Goal: Transaction & Acquisition: Obtain resource

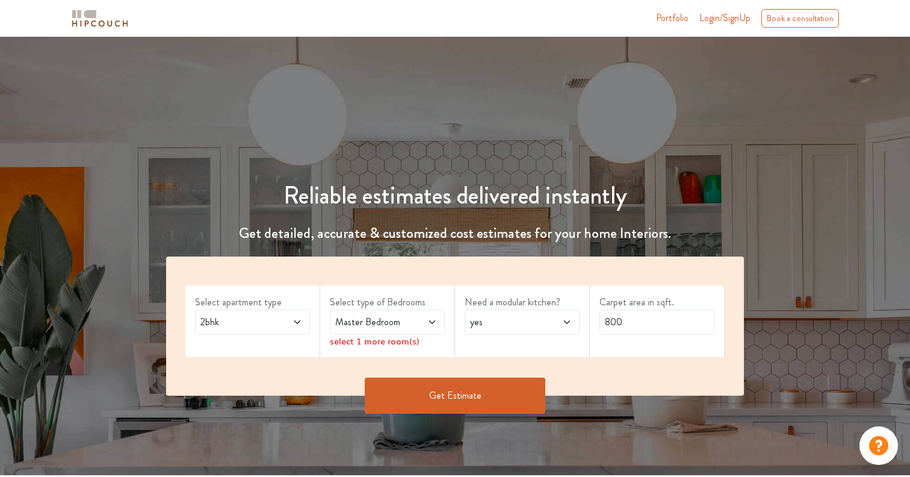
click at [273, 322] on span "2bhk" at bounding box center [237, 322] width 78 height 14
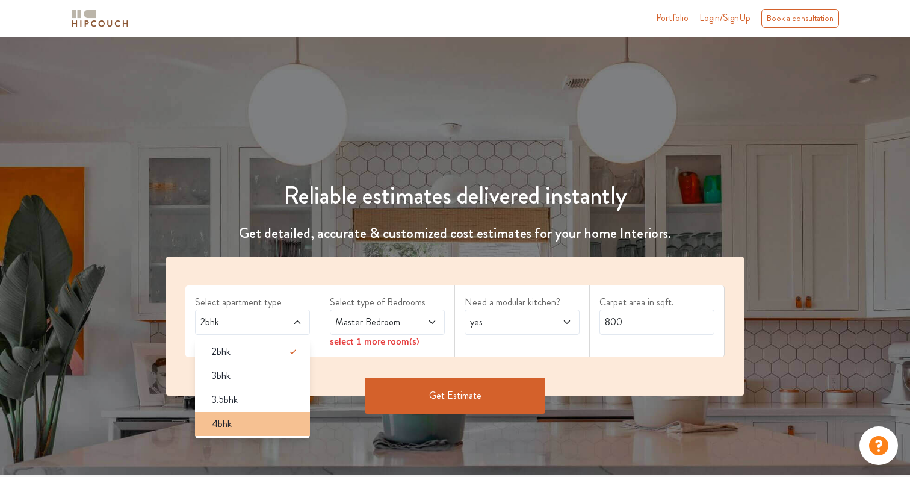
click at [266, 415] on li "4bhk" at bounding box center [252, 424] width 115 height 24
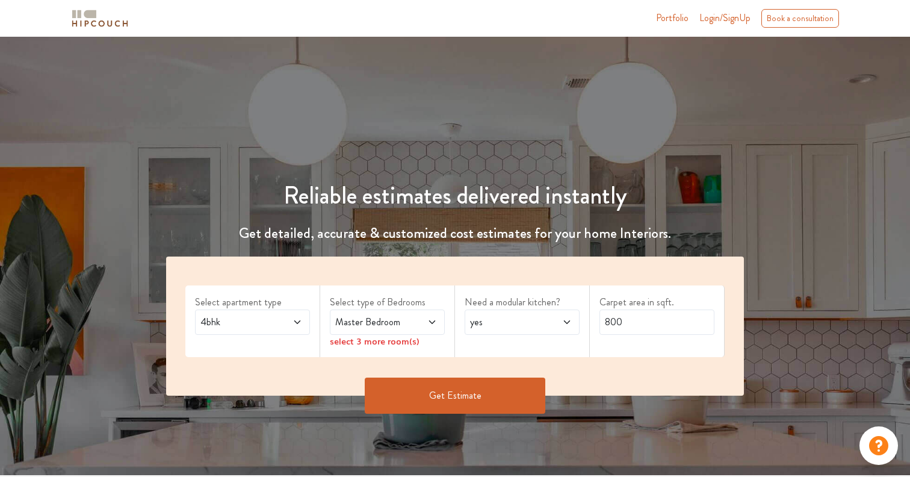
click at [393, 324] on span "Master Bedroom" at bounding box center [372, 322] width 78 height 14
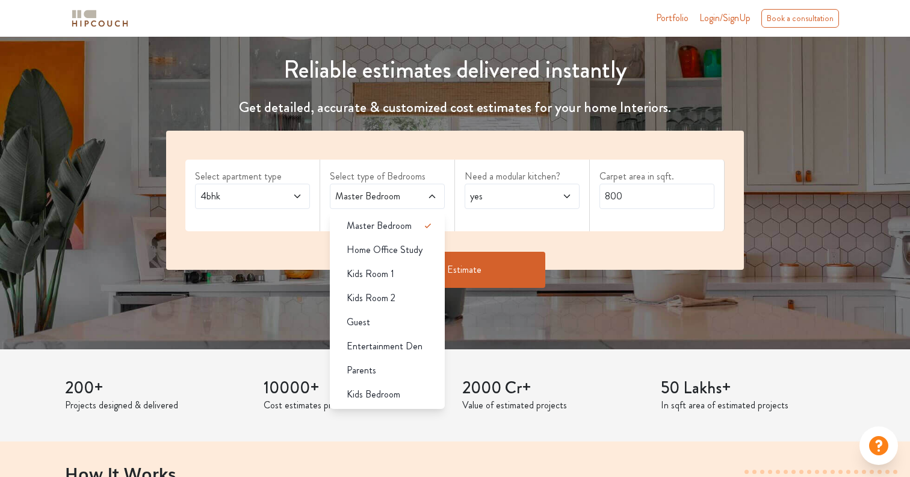
scroll to position [126, 0]
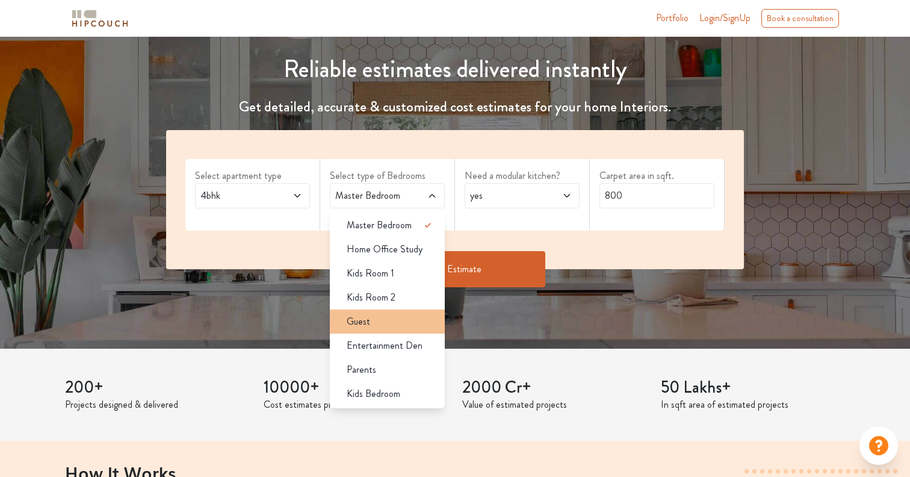
click at [404, 331] on li "Guest" at bounding box center [387, 322] width 115 height 24
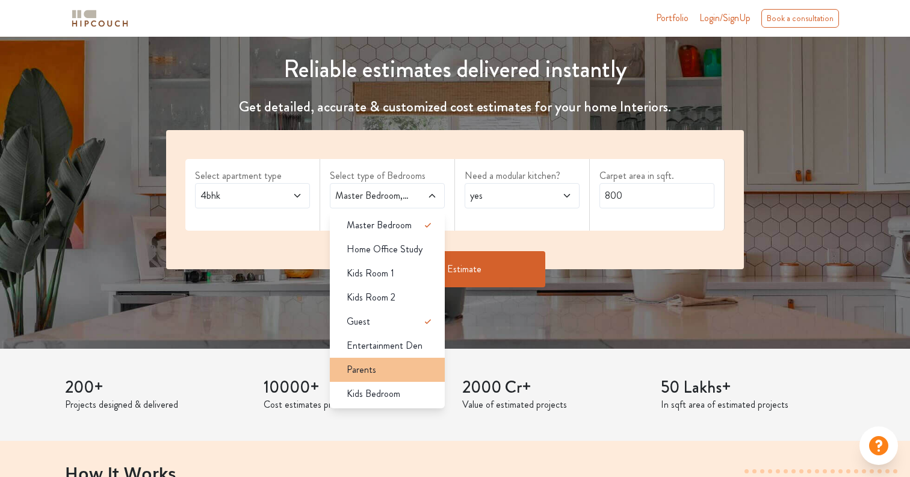
click at [405, 364] on div "Parents" at bounding box center [391, 369] width 108 height 14
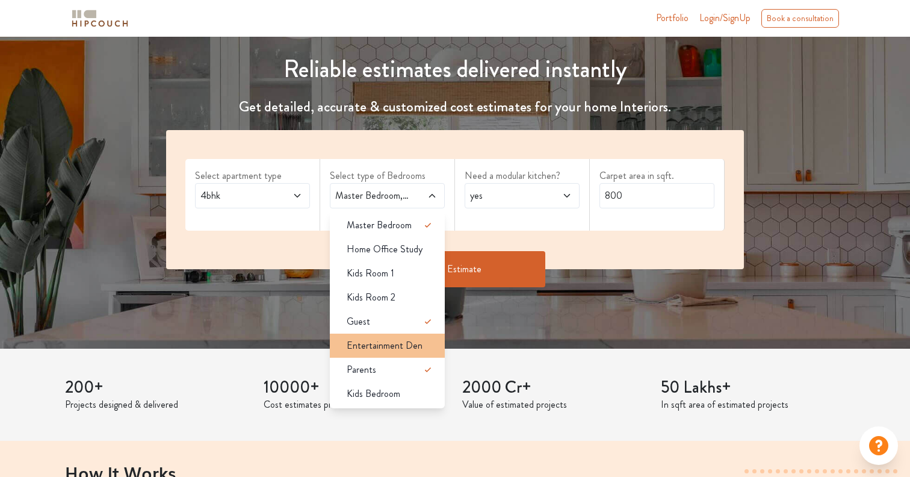
click at [405, 334] on li "Entertainment Den" at bounding box center [387, 346] width 115 height 24
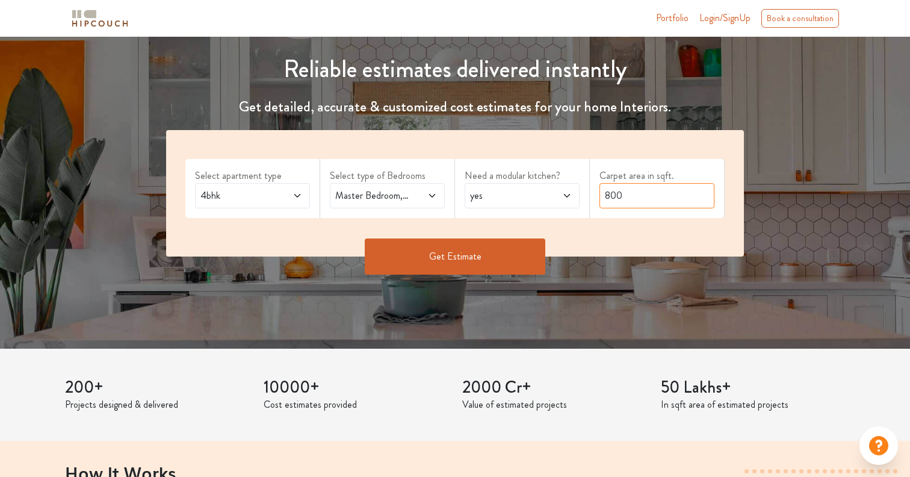
click at [610, 195] on input "800" at bounding box center [657, 195] width 115 height 25
type input "2015"
click at [477, 264] on button "Get Estimate" at bounding box center [455, 256] width 181 height 36
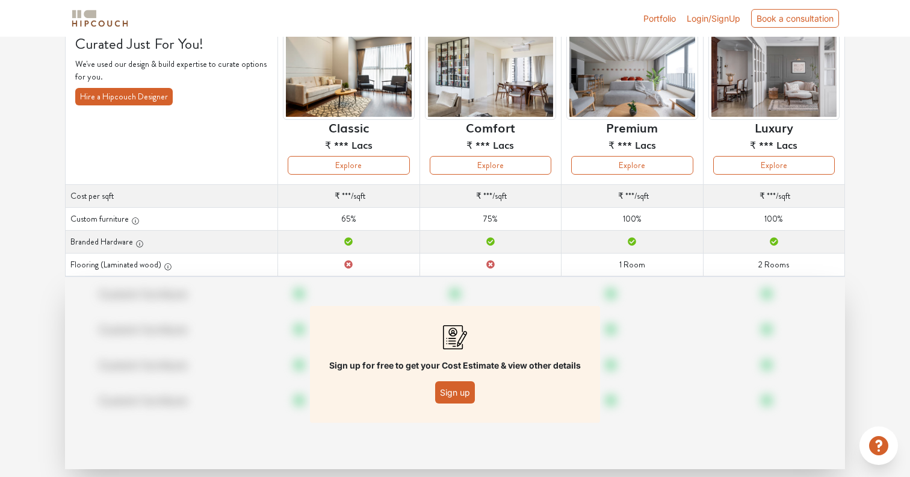
scroll to position [116, 0]
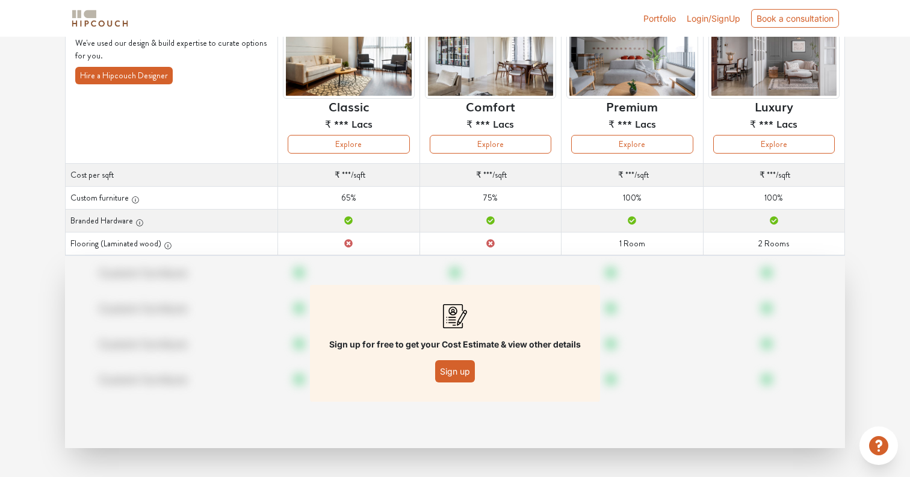
click at [455, 372] on button "Sign up" at bounding box center [455, 371] width 40 height 22
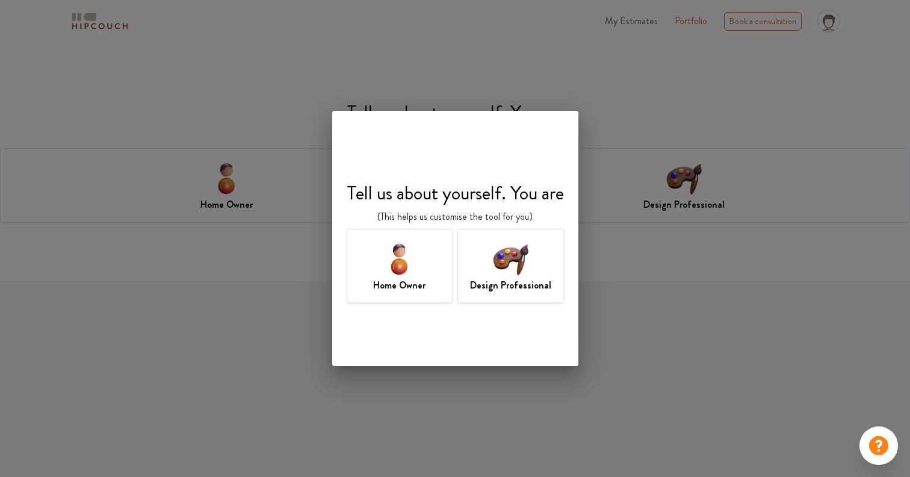
click at [384, 256] on img at bounding box center [399, 258] width 39 height 39
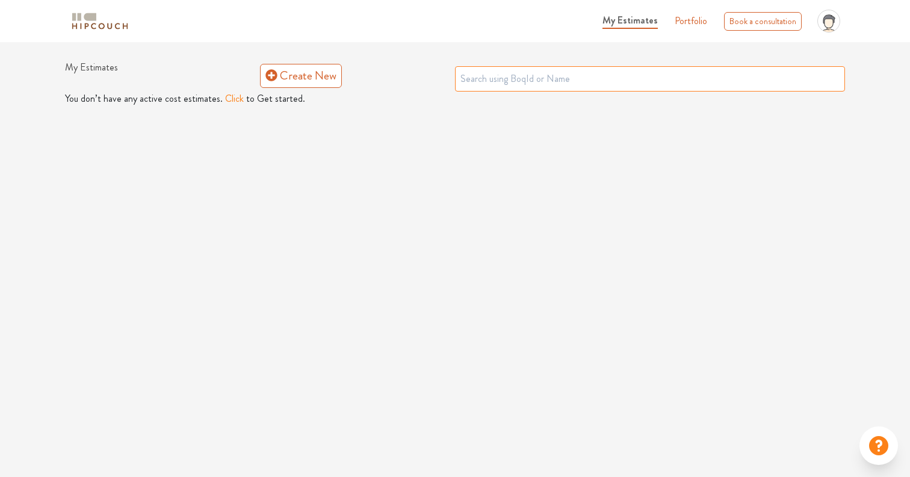
click at [543, 84] on input "text" at bounding box center [650, 78] width 390 height 25
click at [225, 98] on button "Click" at bounding box center [234, 99] width 19 height 14
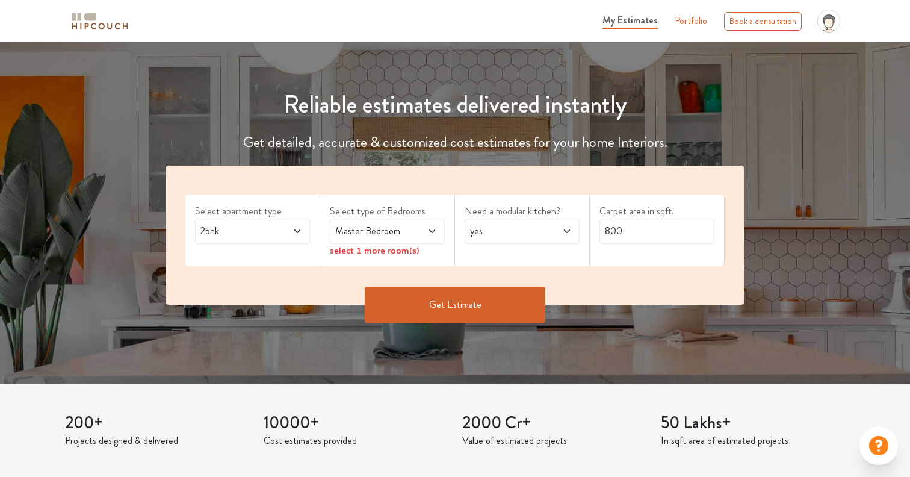
scroll to position [99, 0]
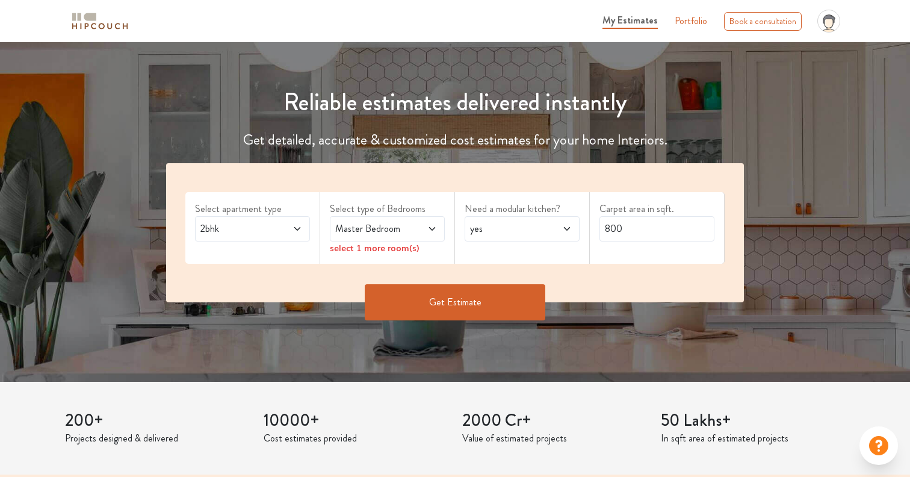
click at [237, 220] on div "2bhk" at bounding box center [252, 228] width 115 height 25
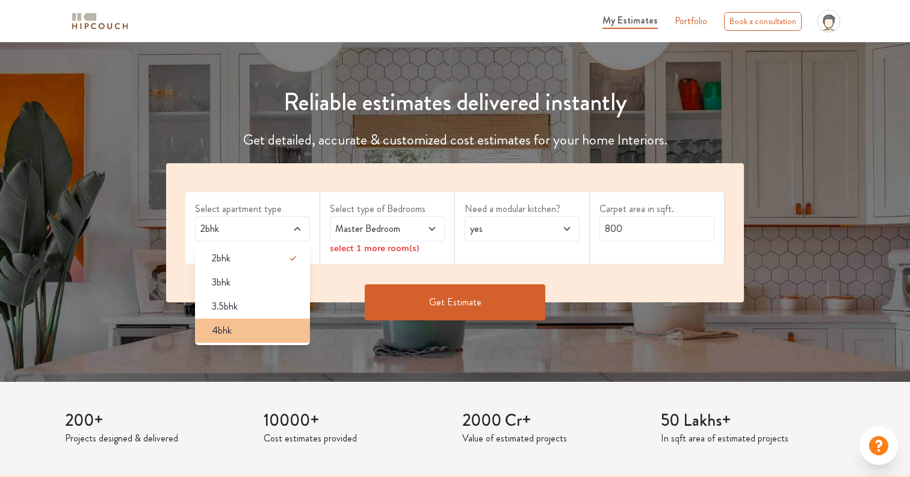
click at [246, 332] on div "4bhk" at bounding box center [256, 330] width 108 height 14
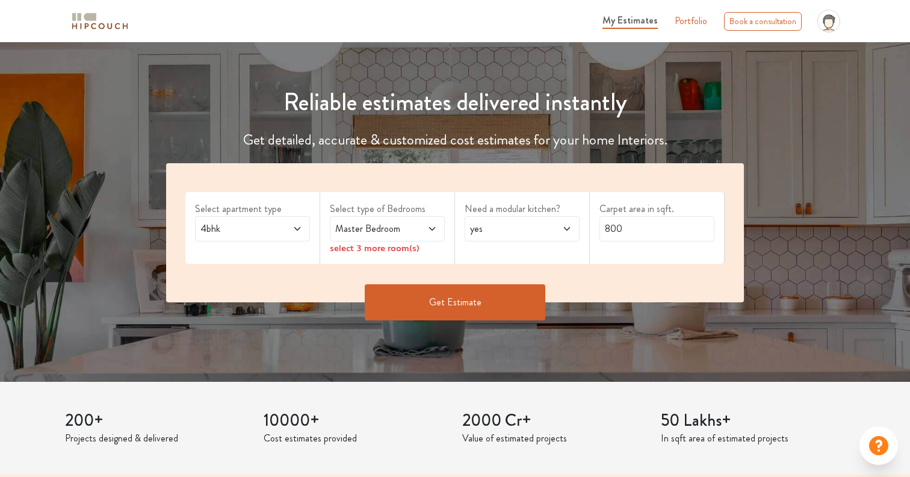
click at [401, 229] on span "Master Bedroom" at bounding box center [372, 229] width 78 height 14
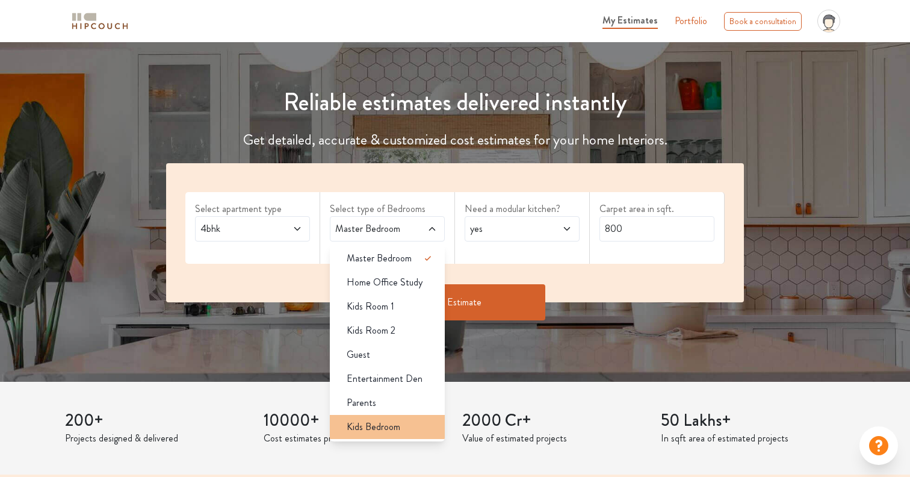
click at [397, 425] on span "Kids Bedroom" at bounding box center [374, 427] width 54 height 14
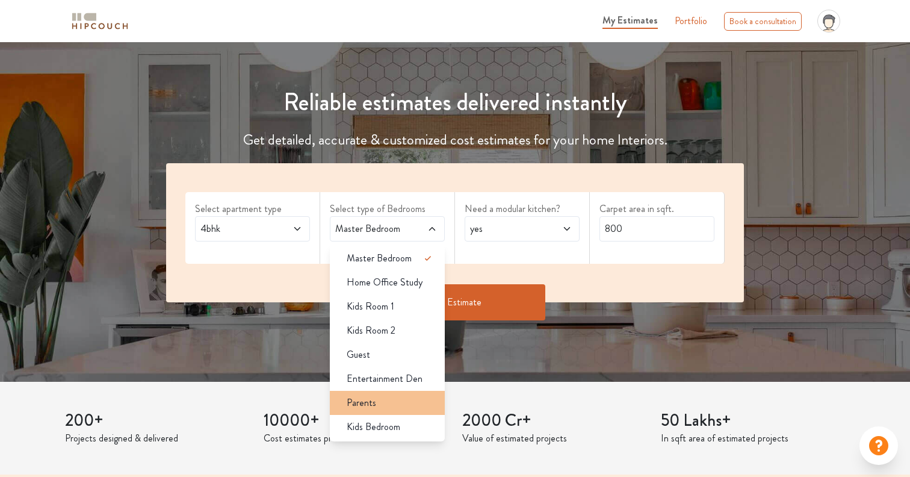
click at [396, 399] on div "Parents" at bounding box center [391, 403] width 108 height 14
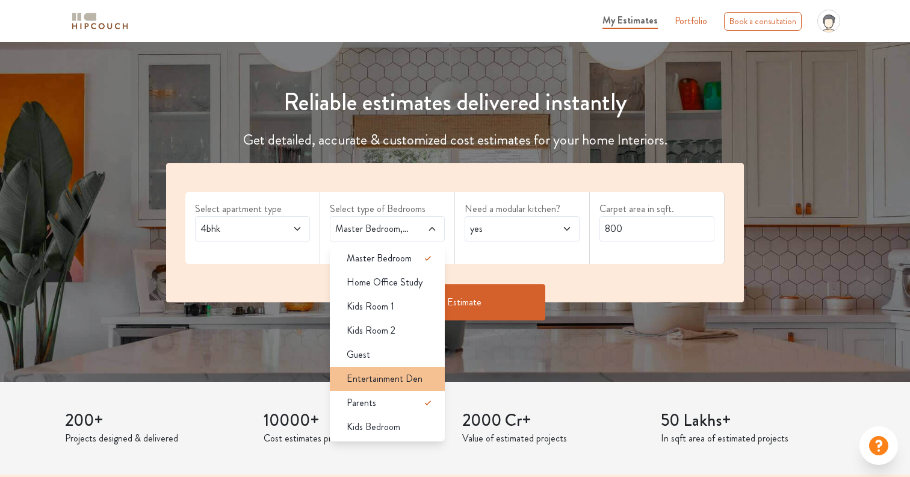
click at [401, 379] on span "Entertainment Den" at bounding box center [385, 379] width 76 height 14
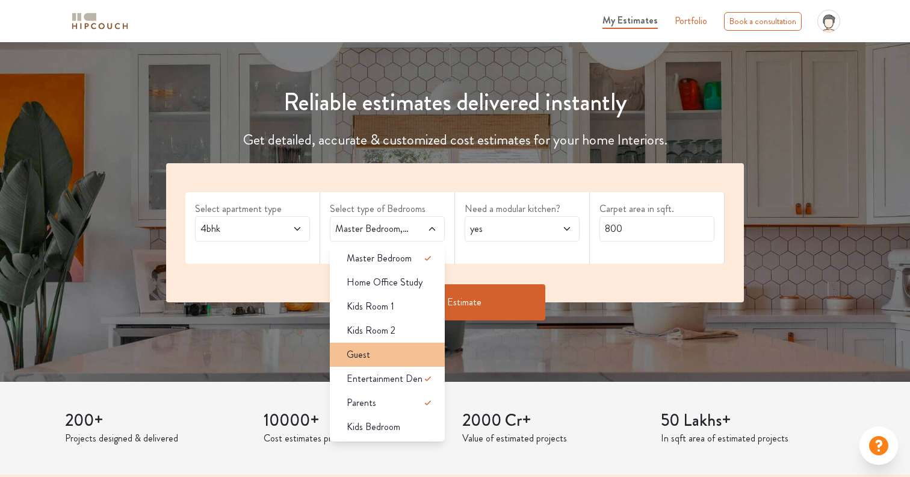
click at [395, 356] on div "Guest" at bounding box center [391, 354] width 108 height 14
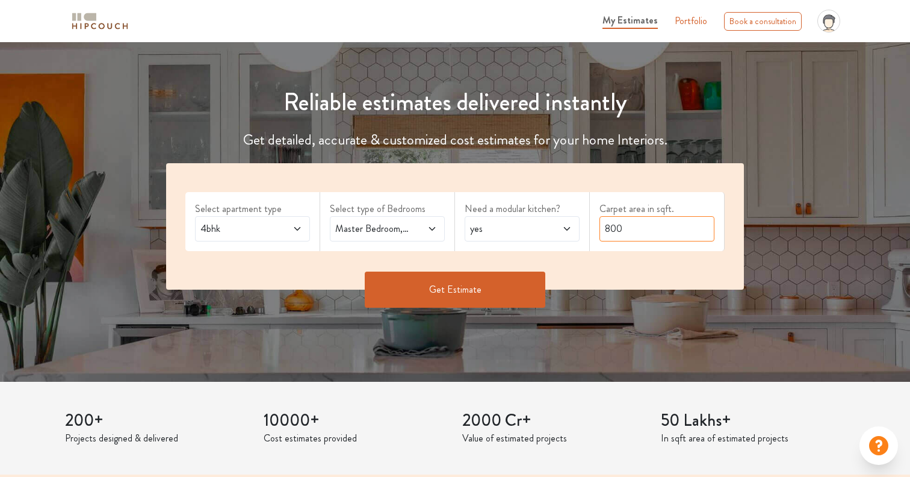
click at [611, 230] on input "800" at bounding box center [657, 228] width 115 height 25
type input "2015"
click at [463, 297] on button "Get Estimate" at bounding box center [455, 290] width 181 height 36
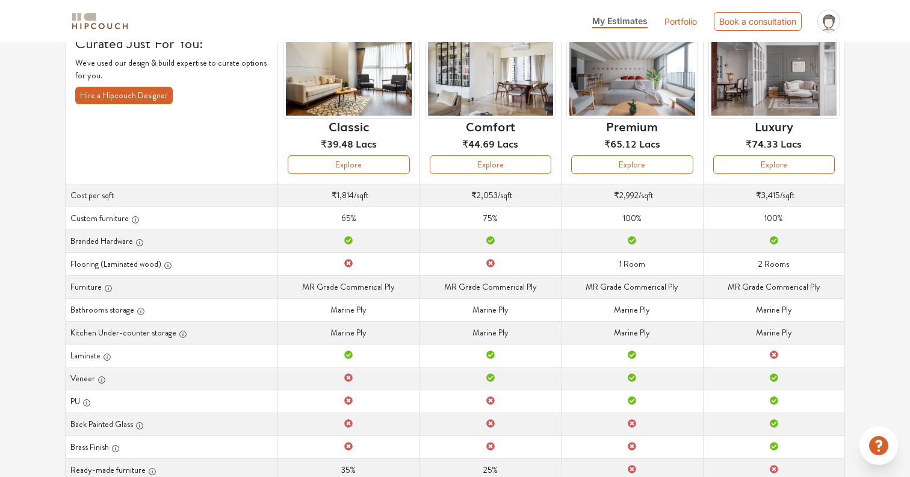
scroll to position [102, 0]
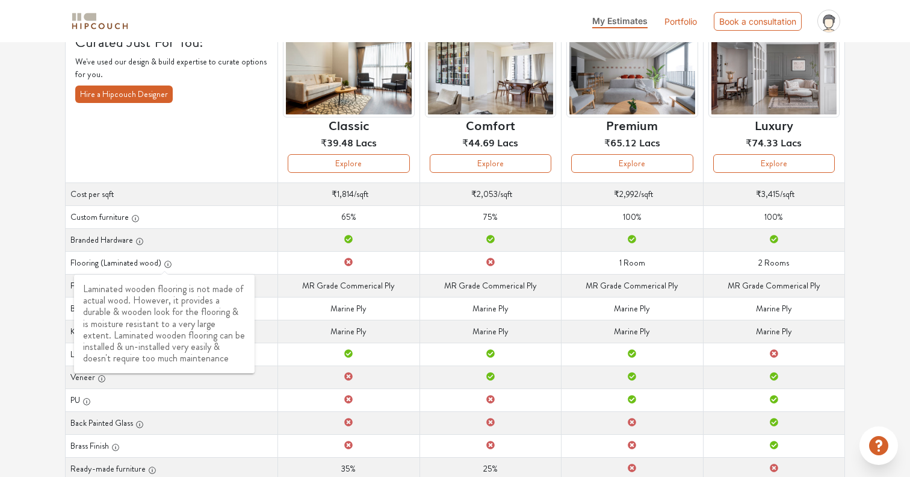
click at [167, 261] on icon "button" at bounding box center [168, 264] width 8 height 8
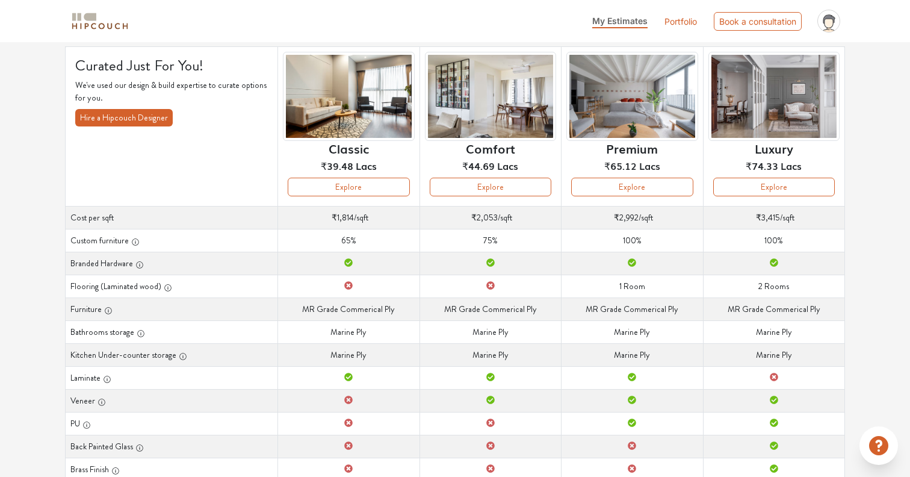
scroll to position [0, 0]
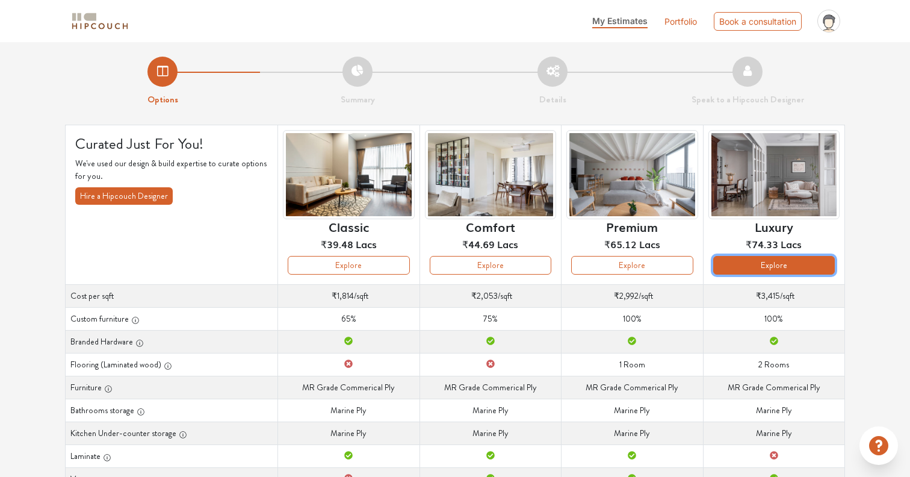
click at [769, 264] on button "Explore" at bounding box center [775, 265] width 122 height 19
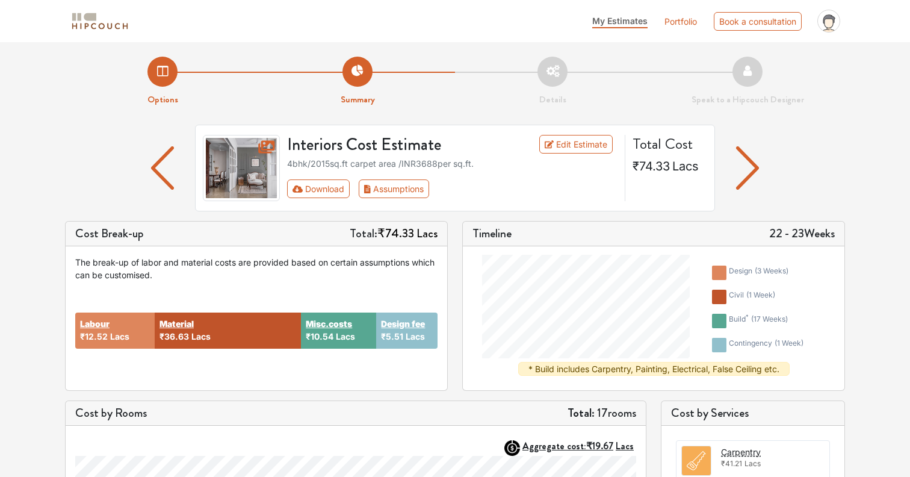
click at [751, 161] on img "button" at bounding box center [747, 167] width 23 height 43
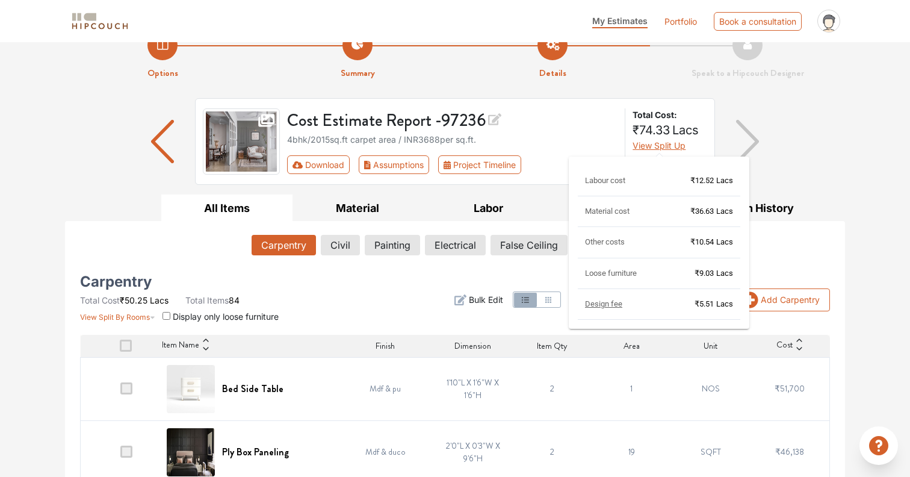
scroll to position [34, 0]
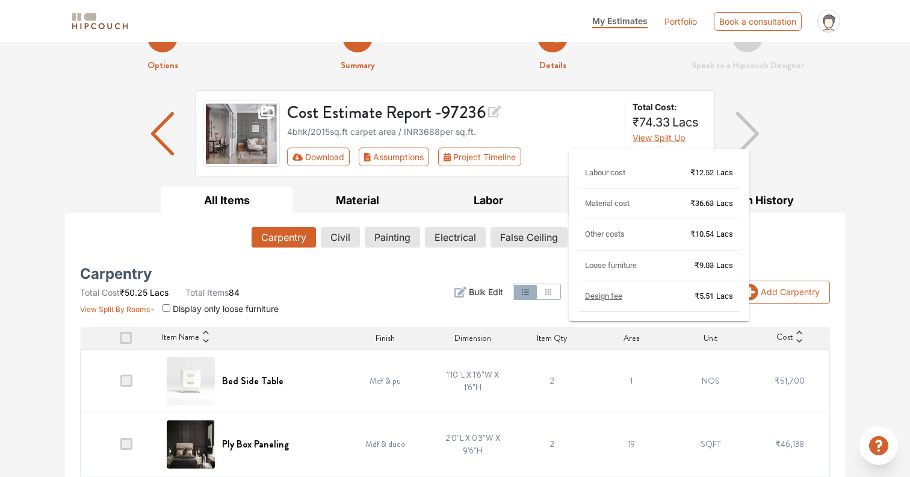
click at [595, 298] on span "Design fee" at bounding box center [603, 295] width 37 height 9
click at [607, 294] on span "Design fee" at bounding box center [603, 295] width 37 height 9
click at [660, 293] on div "Design fee ₹5.51 Lacs" at bounding box center [659, 301] width 163 height 21
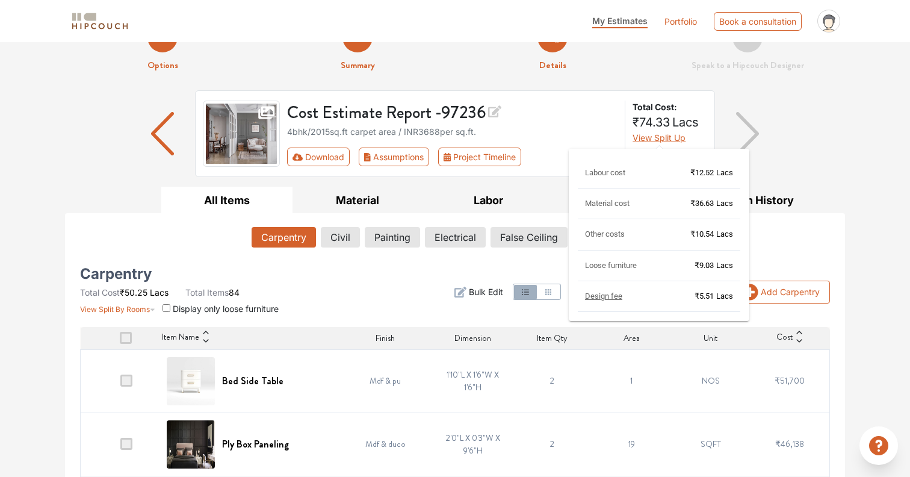
scroll to position [0, 0]
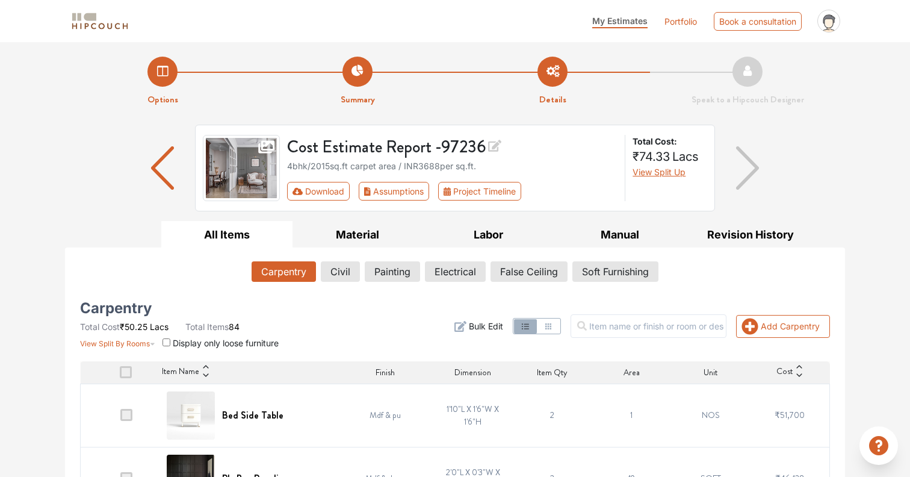
click at [829, 140] on div "Cost Estimate Report - 97236 4bhk / 2015 sq.ft carpet area / INR 3688 per sq.ft…" at bounding box center [455, 173] width 780 height 96
